Goal: Task Accomplishment & Management: Manage account settings

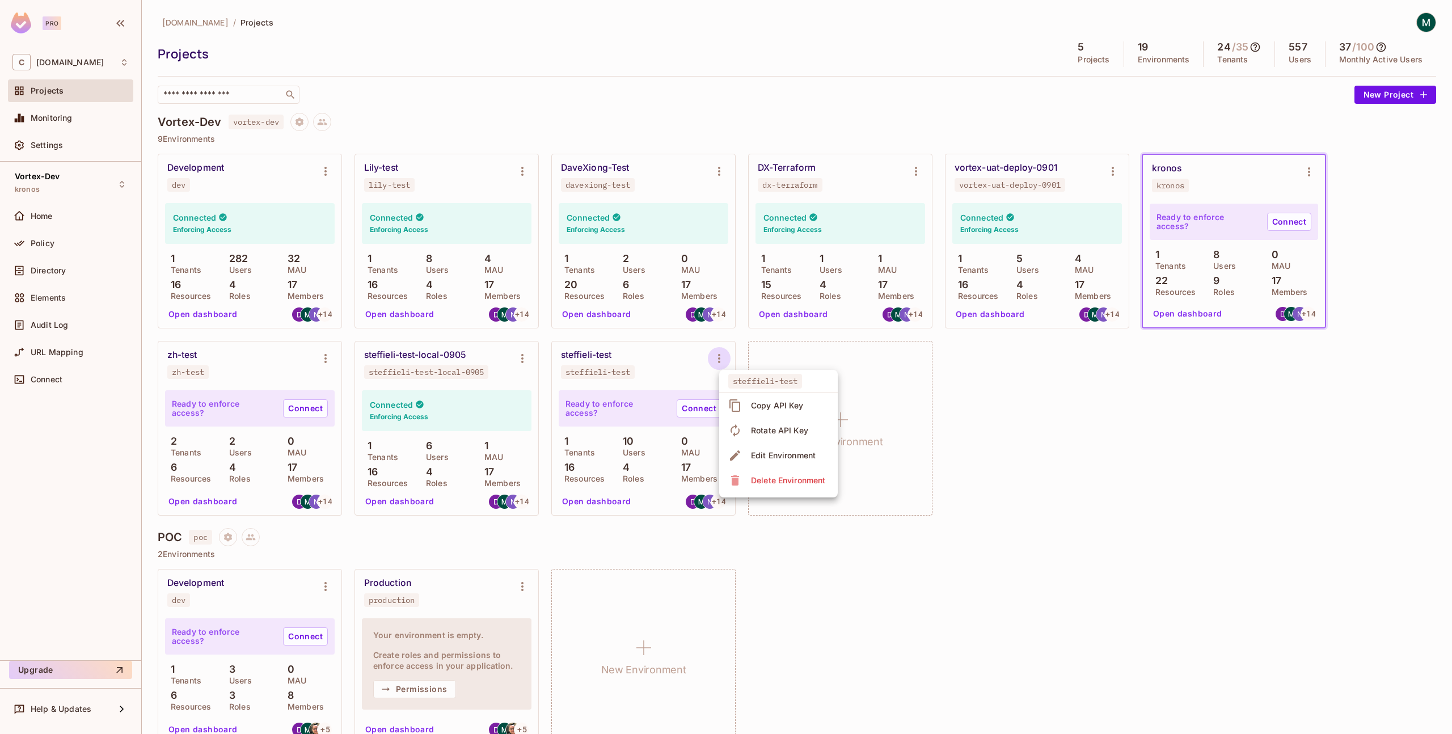
click at [61, 98] on div at bounding box center [726, 367] width 1452 height 734
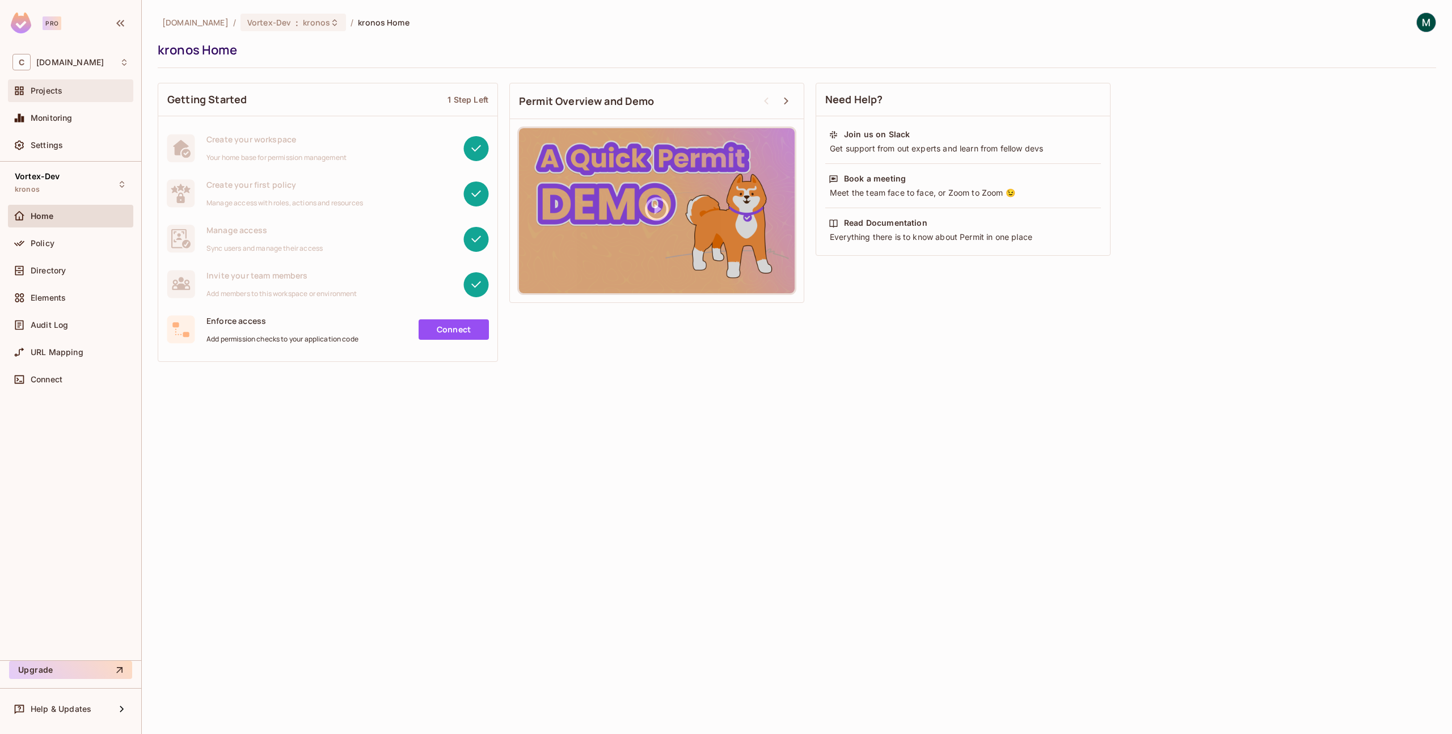
click at [74, 94] on div "Projects" at bounding box center [80, 90] width 98 height 9
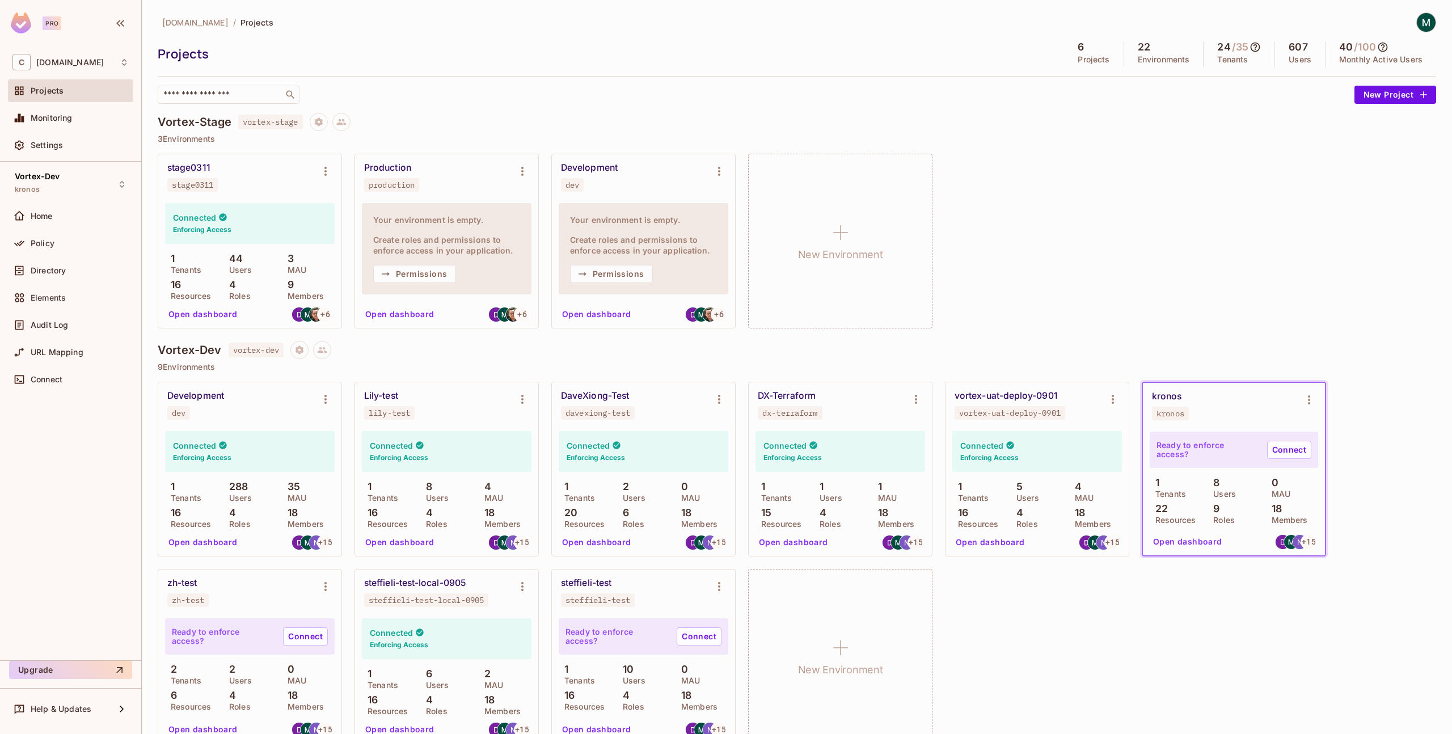
click at [197, 121] on h4 "Vortex-Stage" at bounding box center [195, 122] width 74 height 14
click at [320, 170] on icon "Environment settings" at bounding box center [326, 171] width 14 height 14
click at [382, 267] on div "Edit Environment" at bounding box center [389, 268] width 65 height 11
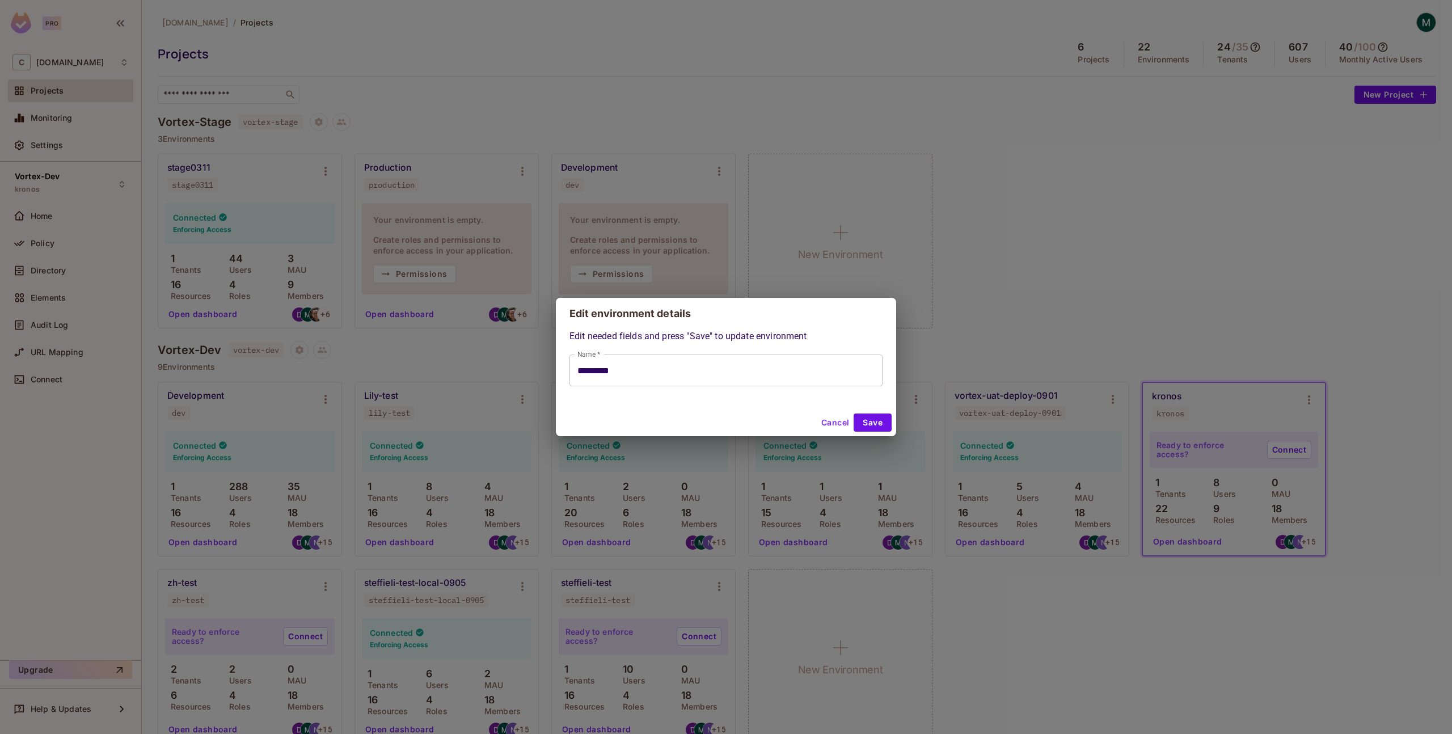
click at [828, 422] on button "Cancel" at bounding box center [835, 422] width 37 height 18
type input "*********"
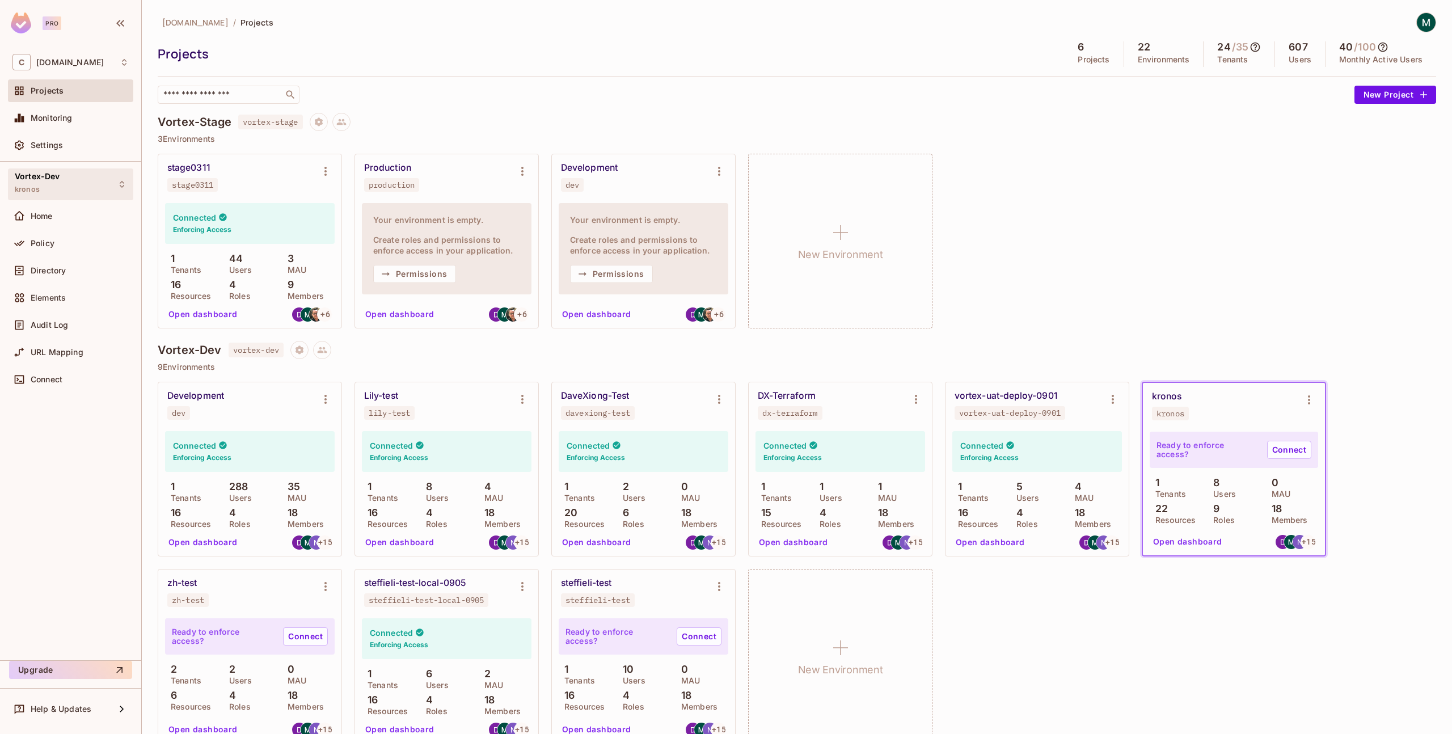
click at [118, 184] on icon at bounding box center [121, 184] width 9 height 9
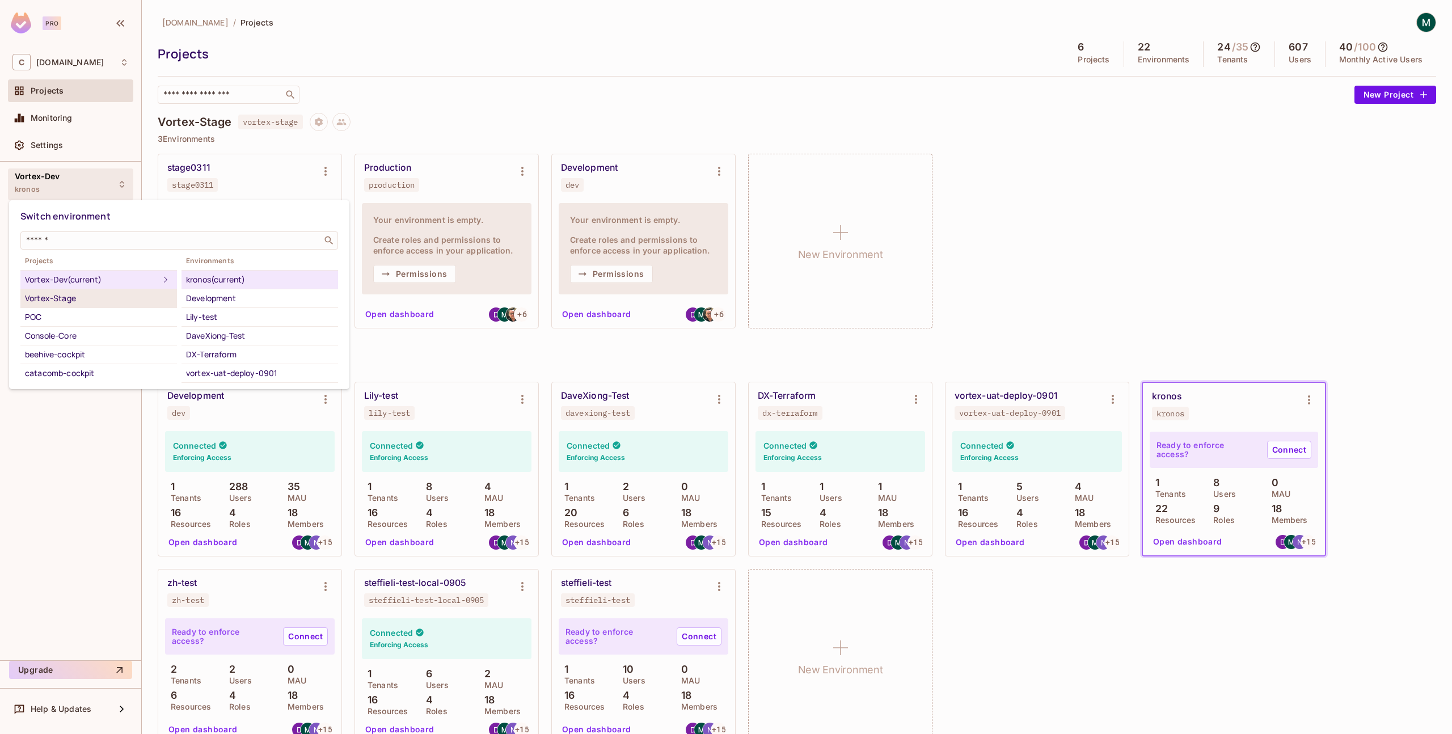
click at [117, 304] on div "Vortex-Stage" at bounding box center [98, 298] width 147 height 14
click at [223, 279] on div "stage0311" at bounding box center [259, 280] width 147 height 14
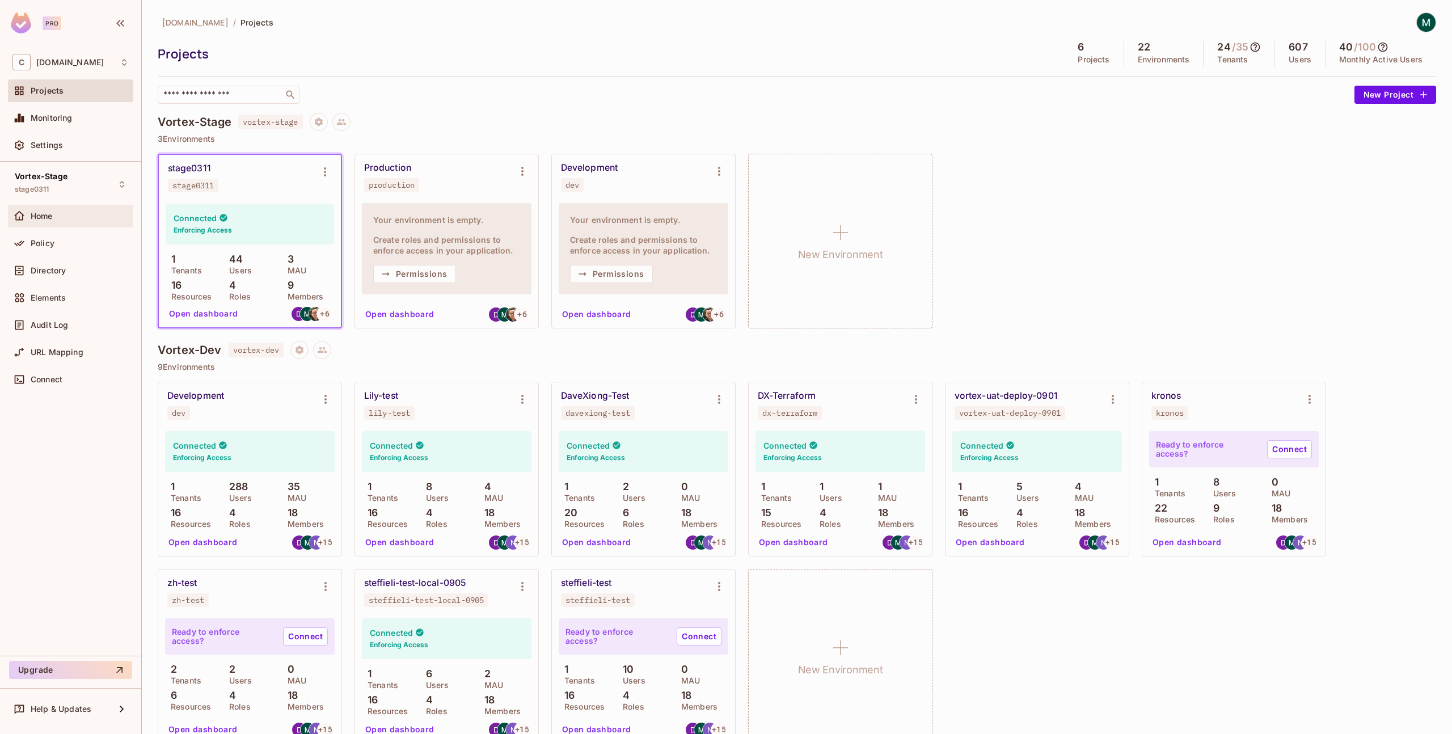
click at [85, 224] on div "Home" at bounding box center [70, 216] width 125 height 23
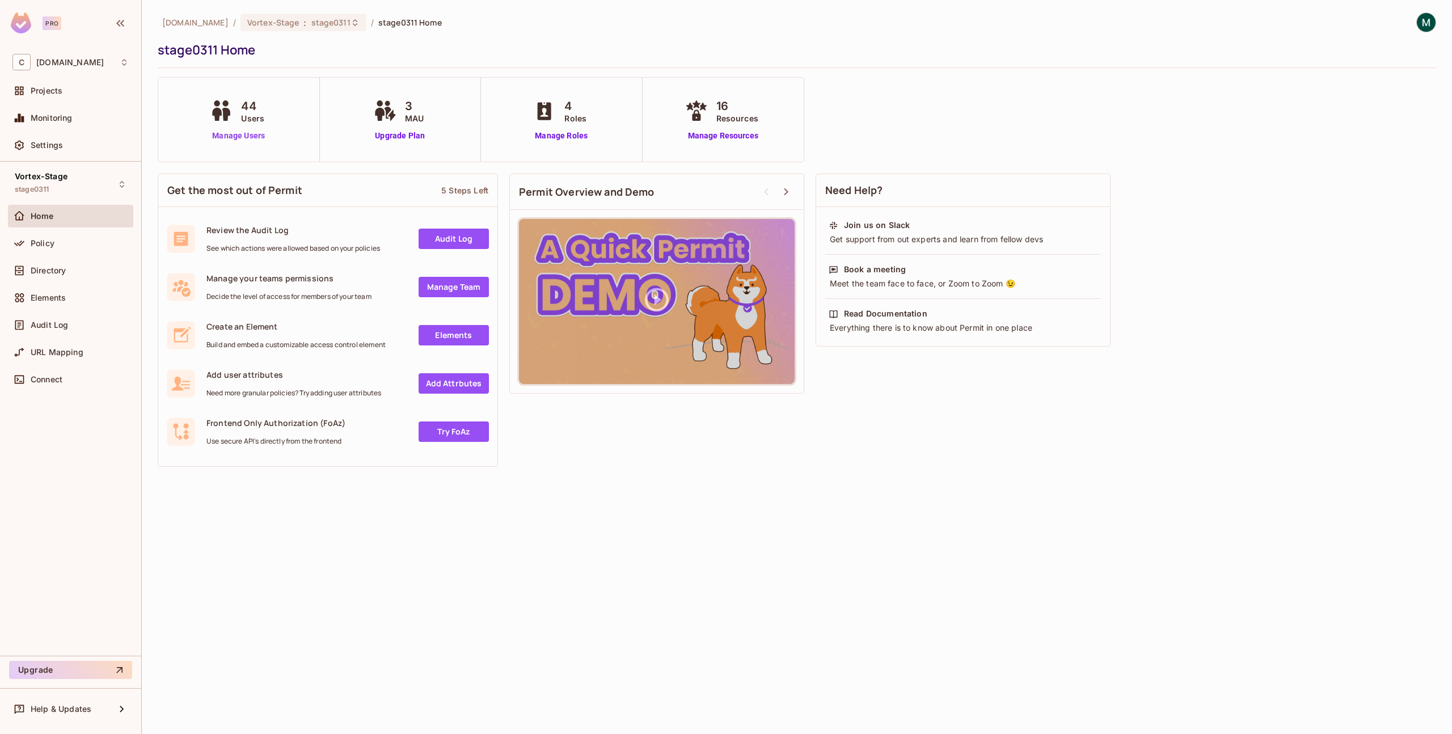
click at [238, 133] on link "Manage Users" at bounding box center [238, 136] width 63 height 12
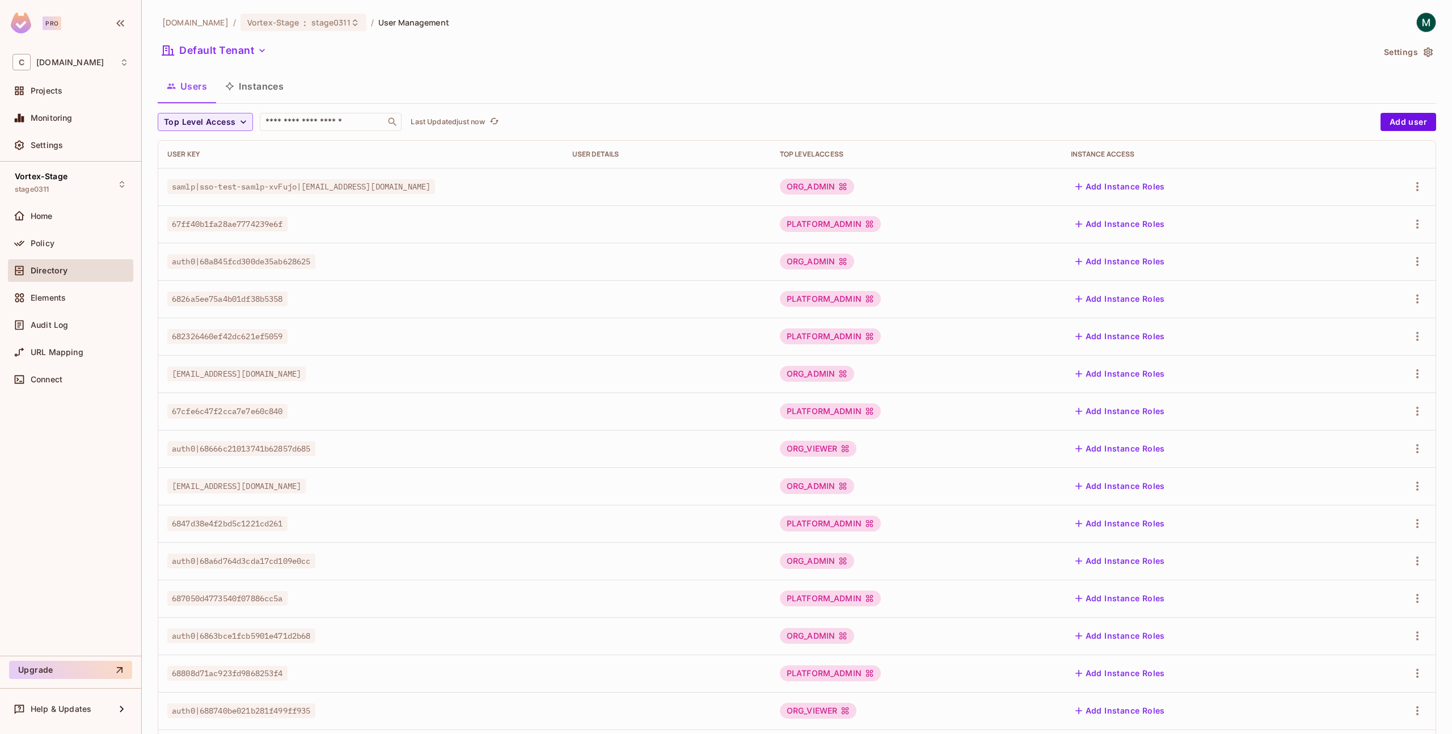
scroll to position [58, 0]
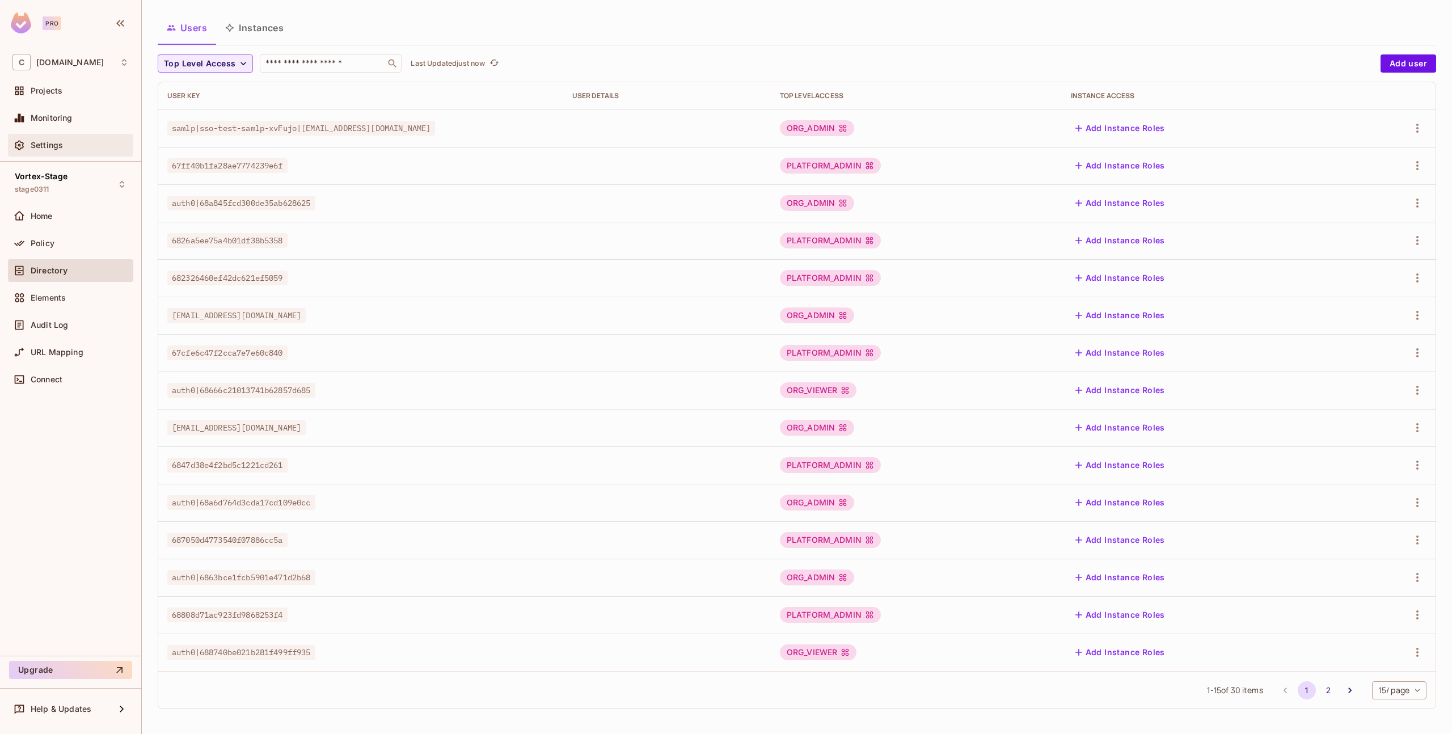
click at [79, 147] on div "Settings" at bounding box center [80, 145] width 98 height 9
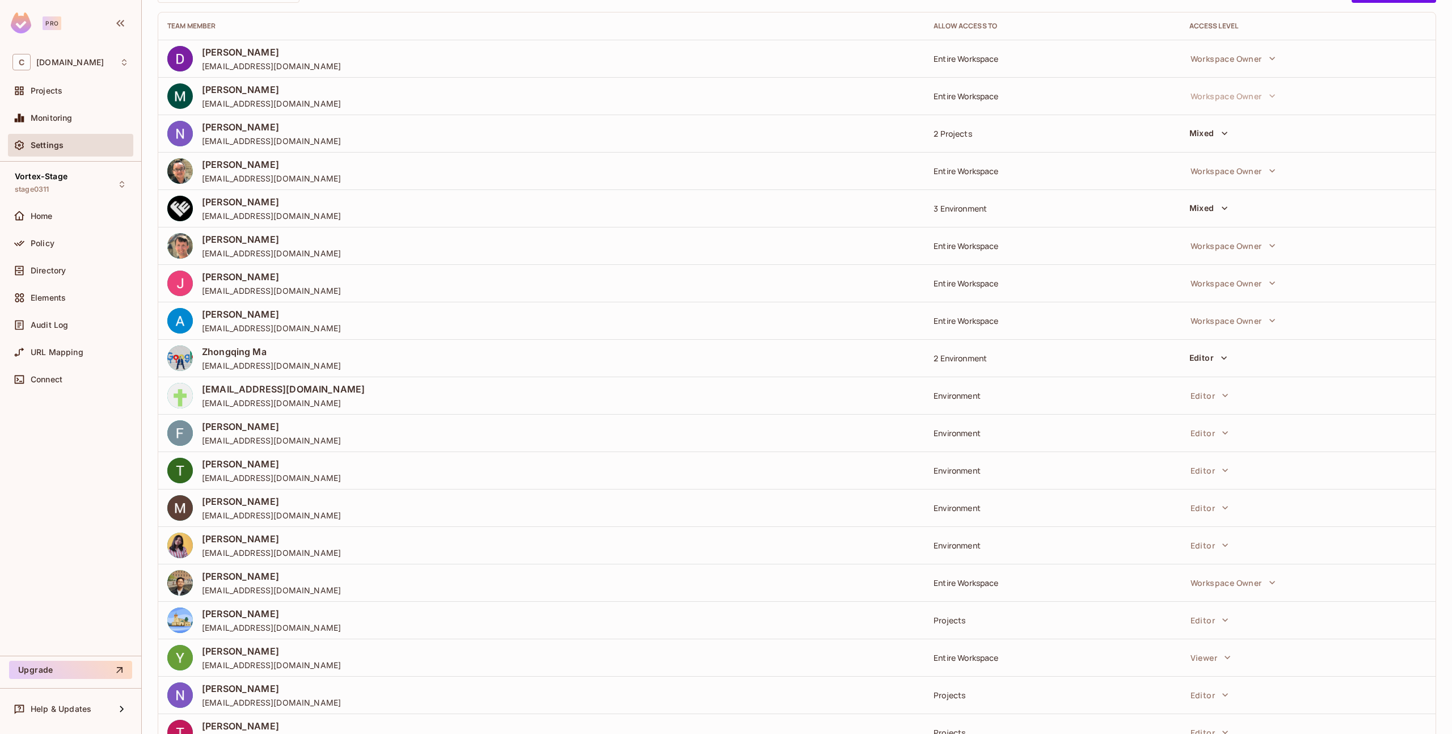
scroll to position [95, 0]
click at [971, 215] on div "3 Environment" at bounding box center [1051, 211] width 237 height 11
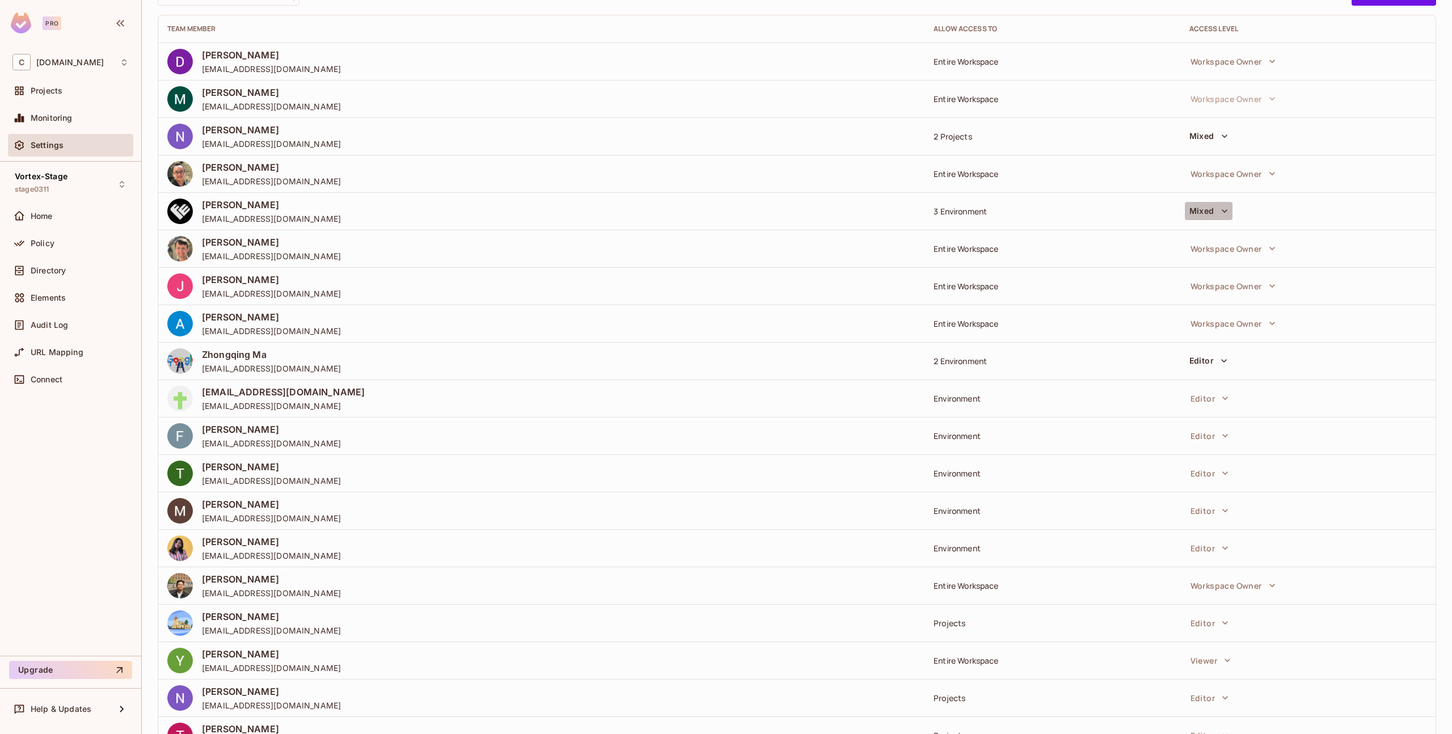
click at [1219, 210] on icon "button" at bounding box center [1224, 210] width 11 height 11
click at [89, 180] on div at bounding box center [726, 367] width 1452 height 734
click at [64, 97] on div "Projects" at bounding box center [70, 91] width 116 height 14
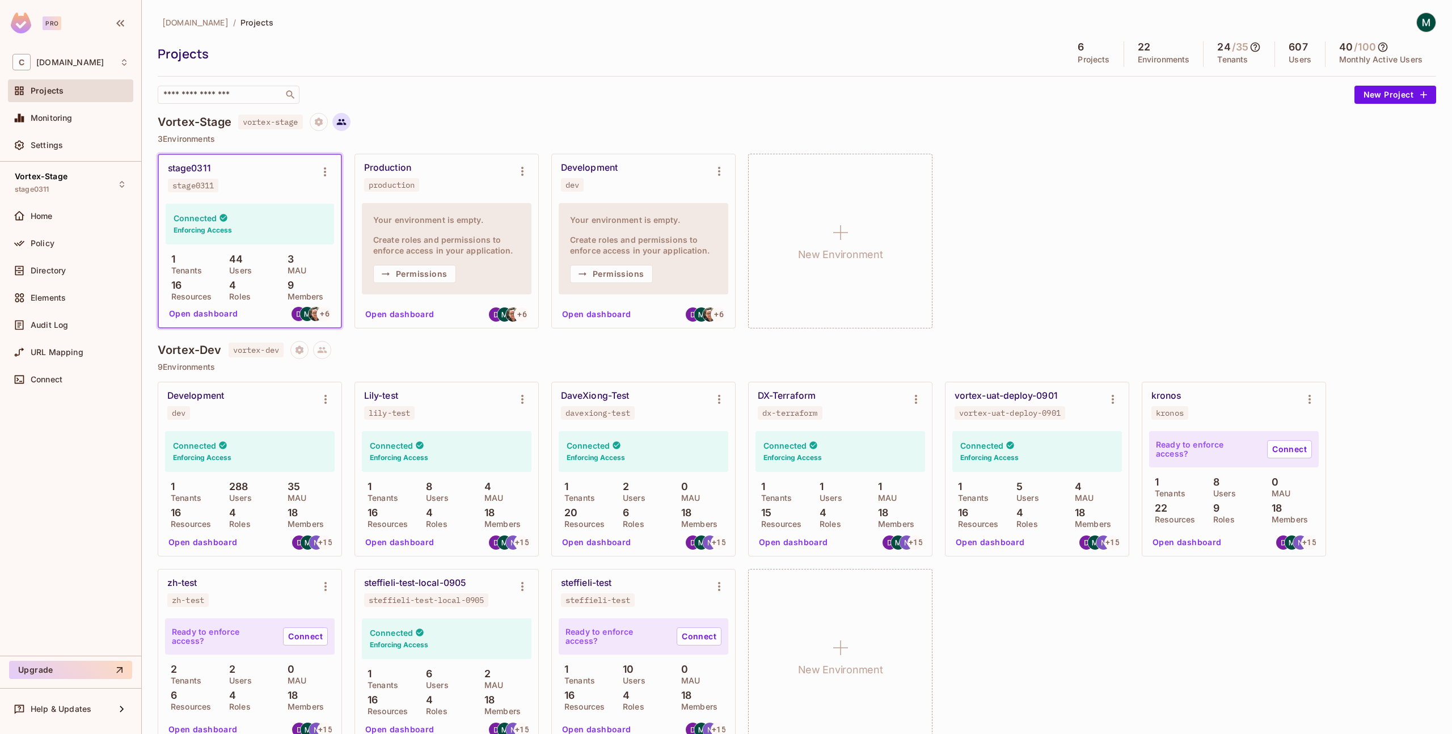
click at [343, 121] on icon at bounding box center [341, 122] width 10 height 10
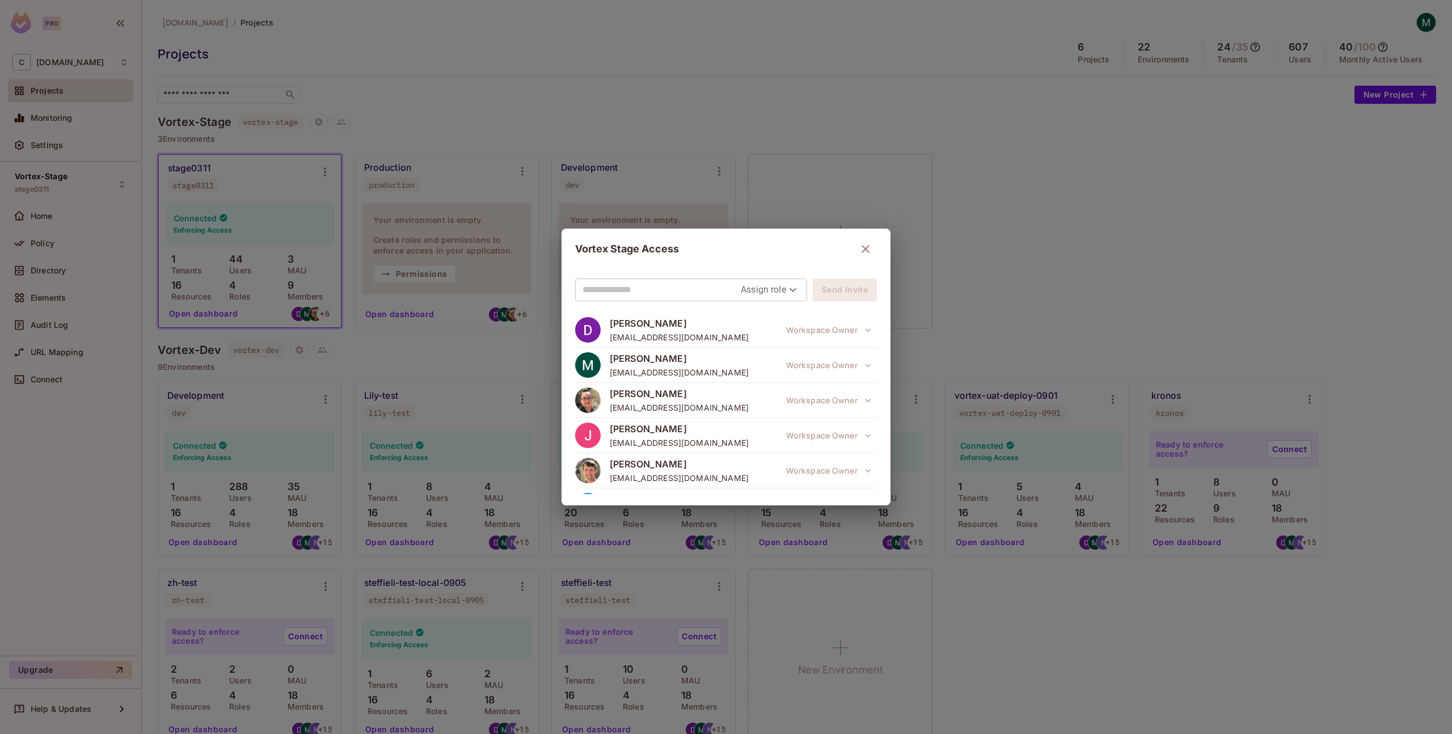
click at [631, 286] on input "text" at bounding box center [661, 290] width 158 height 18
type input "**********"
click at [781, 290] on body "Pro C [DOMAIN_NAME] Projects Monitoring Settings Vortex-Stage stage0311 Home Po…" at bounding box center [726, 367] width 1452 height 734
click at [777, 336] on li "Editor" at bounding box center [771, 335] width 60 height 20
type input "*****"
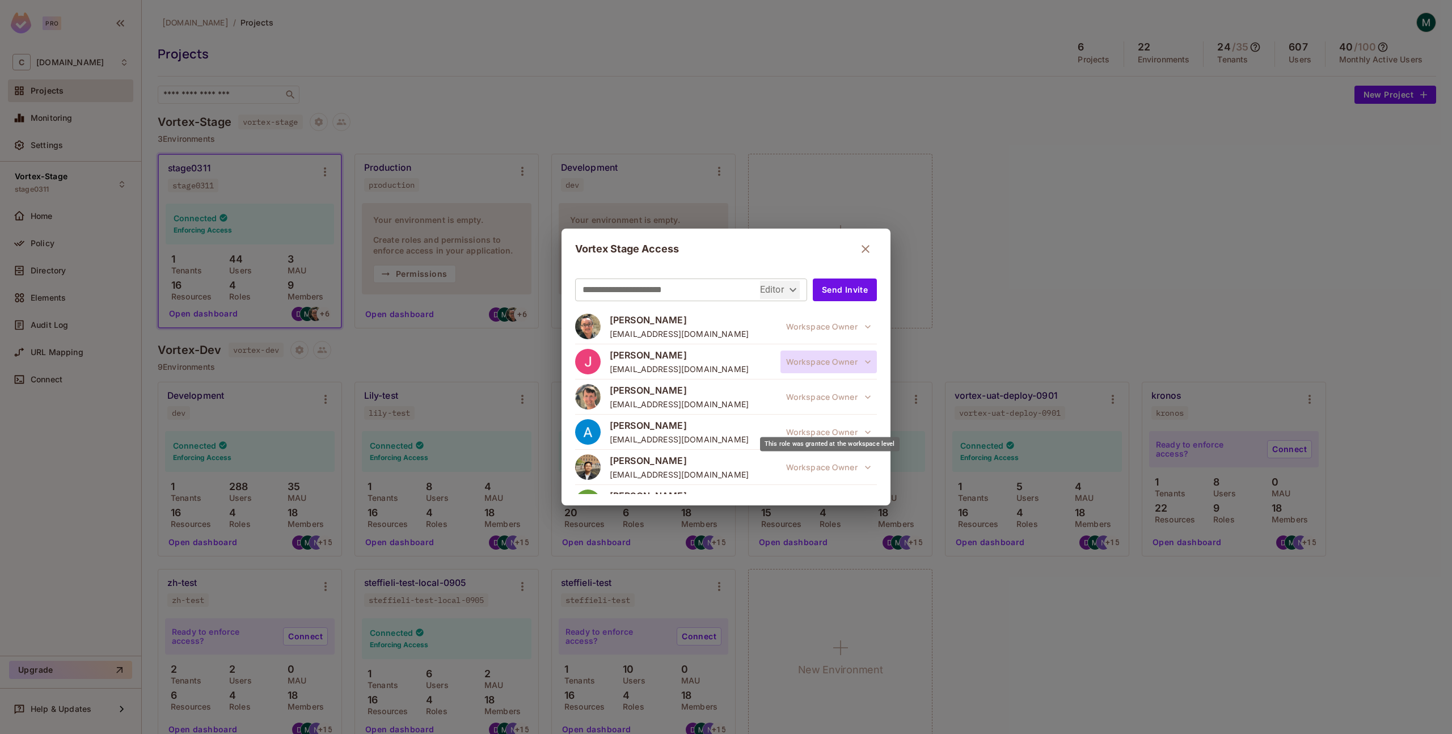
scroll to position [92, 0]
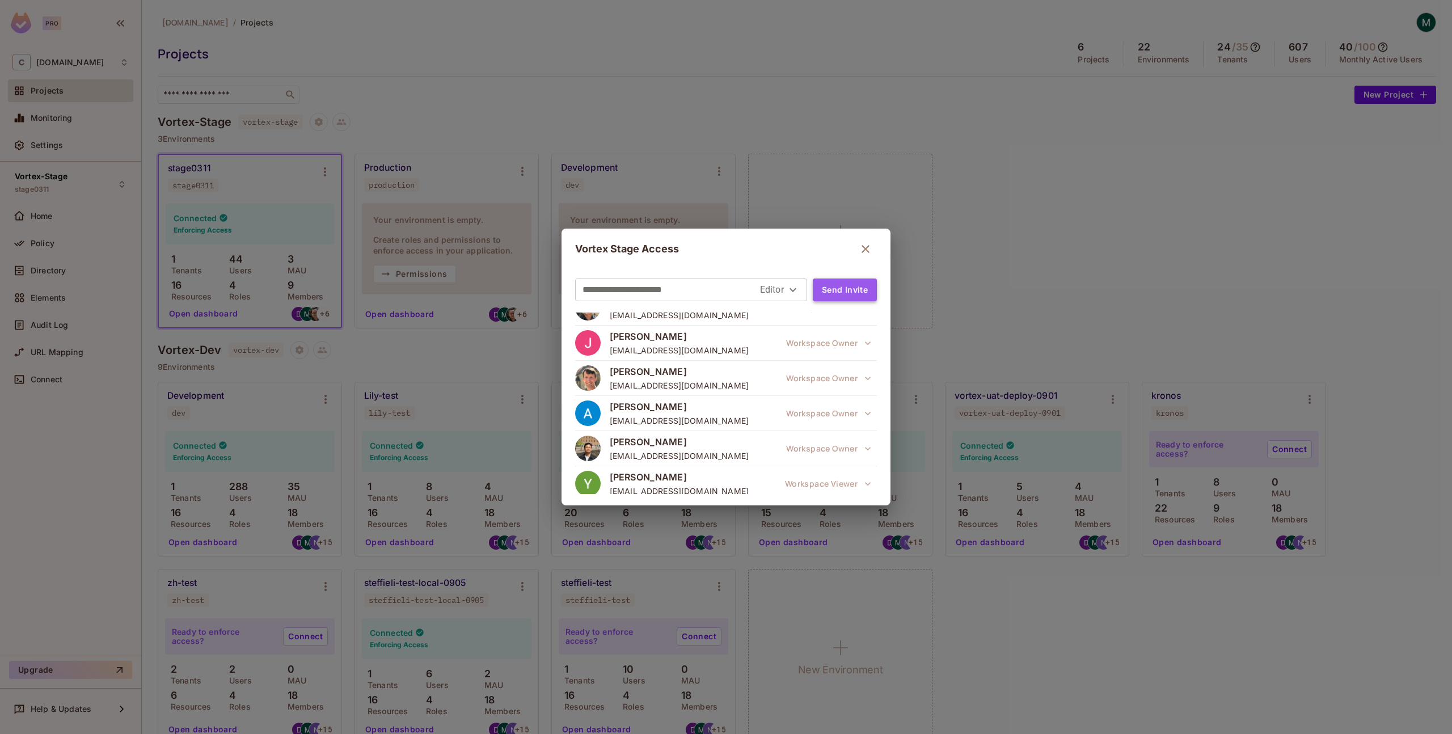
click at [843, 293] on button "Send Invite" at bounding box center [845, 289] width 64 height 23
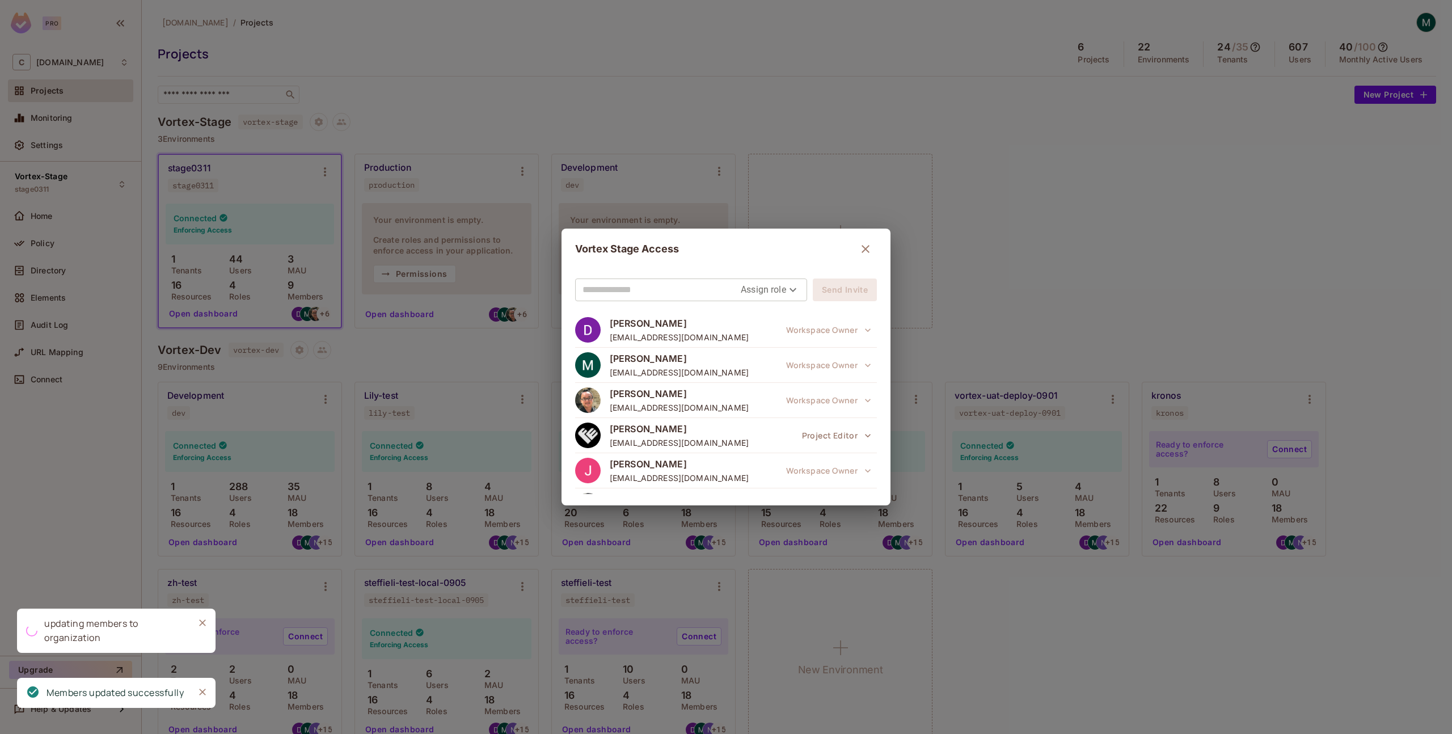
scroll to position [193, 0]
